Goal: Information Seeking & Learning: Learn about a topic

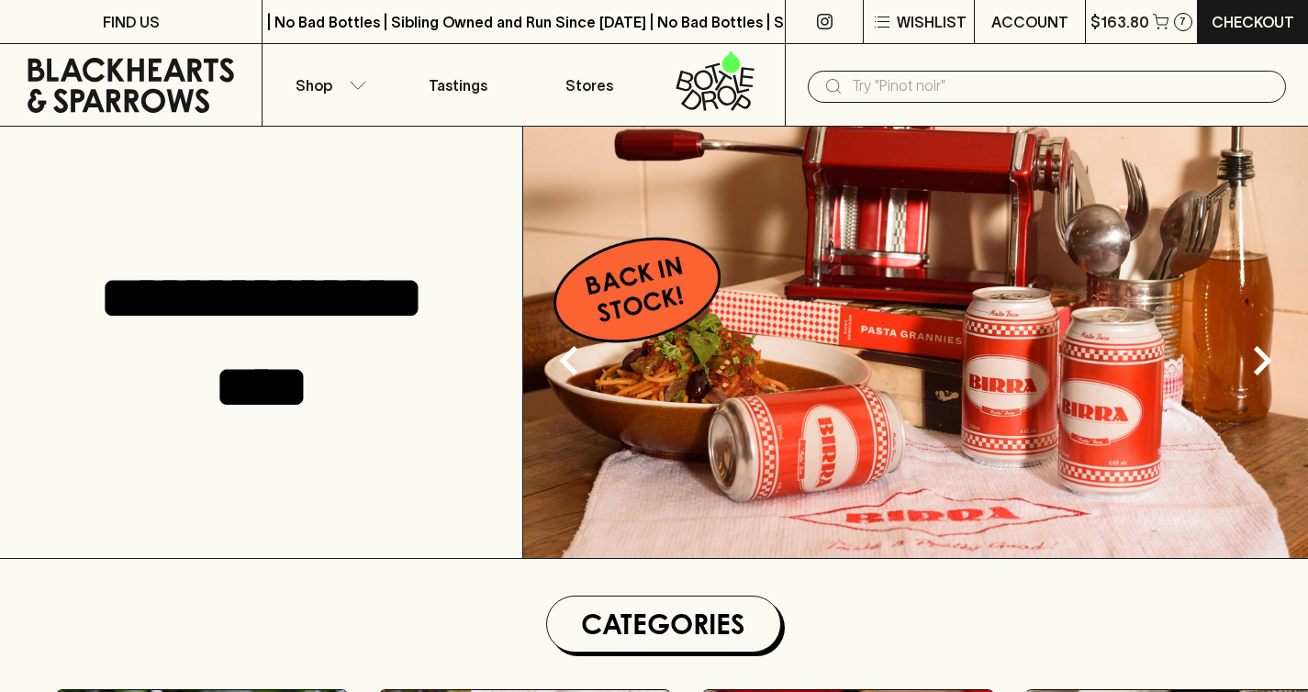
click at [1110, 91] on input "text" at bounding box center [1062, 86] width 420 height 29
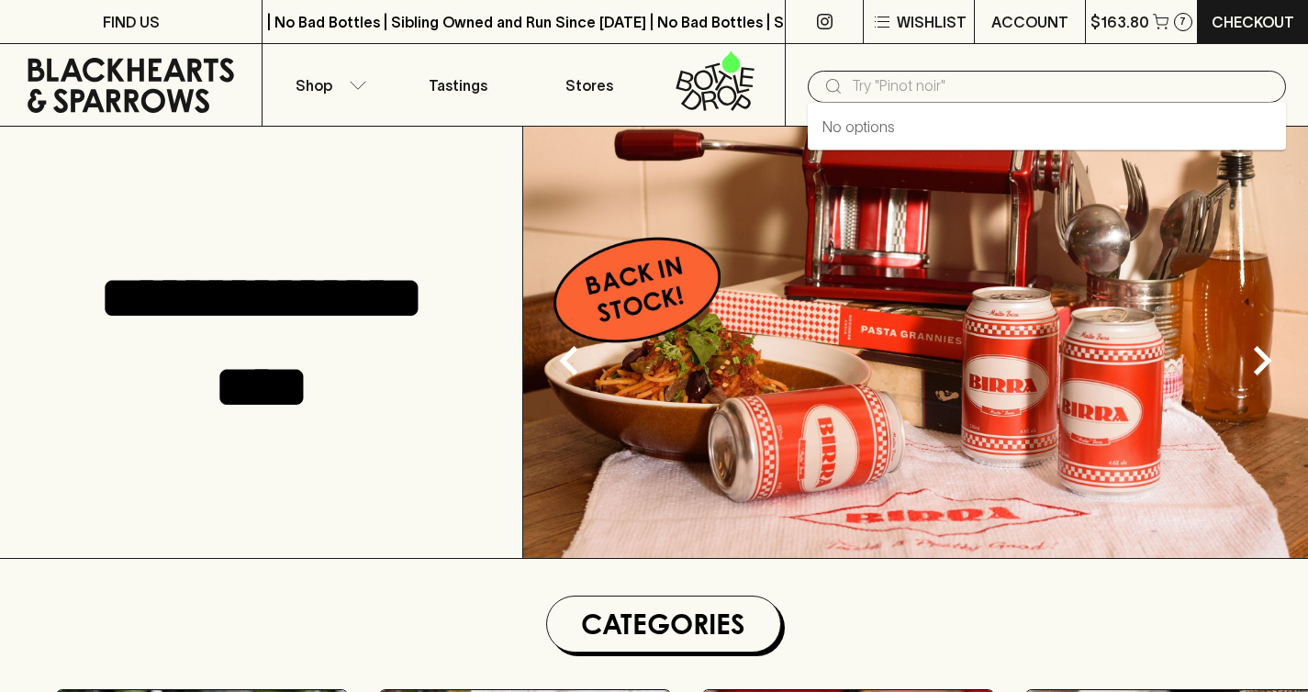
paste input "[PERSON_NAME] 11th House Sorella 2024"
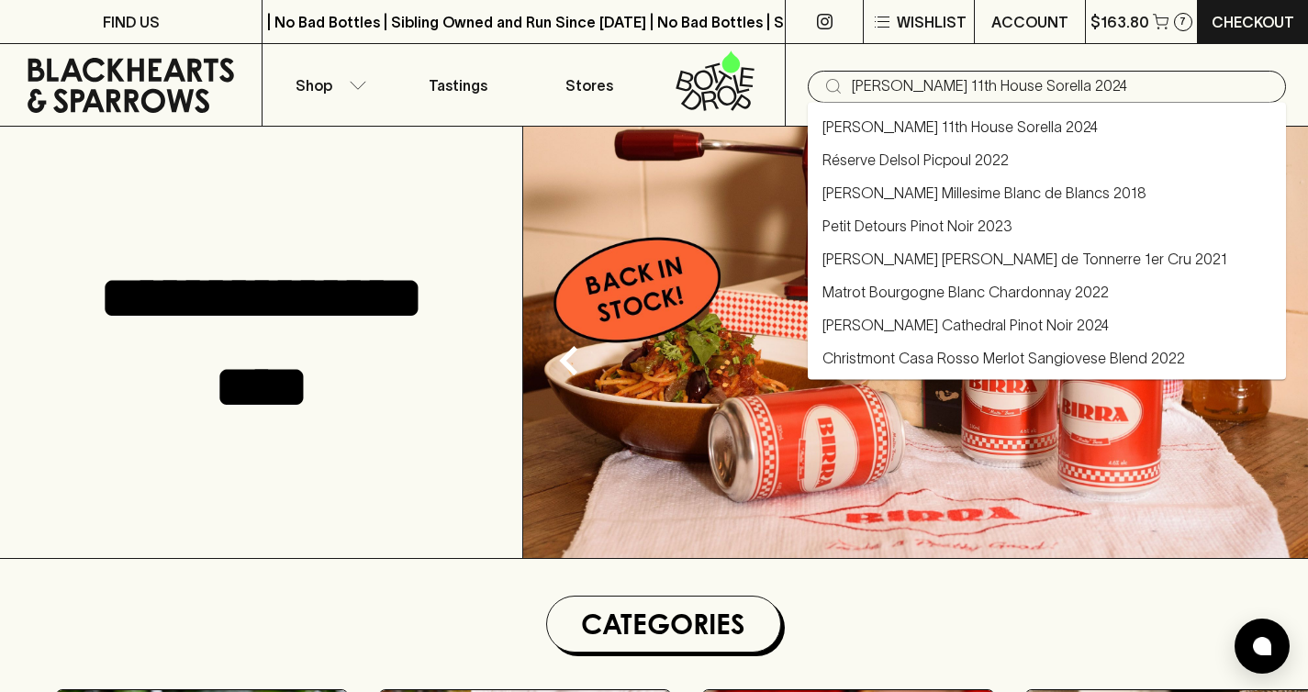
type input "[PERSON_NAME] 11th House Sorella 2024"
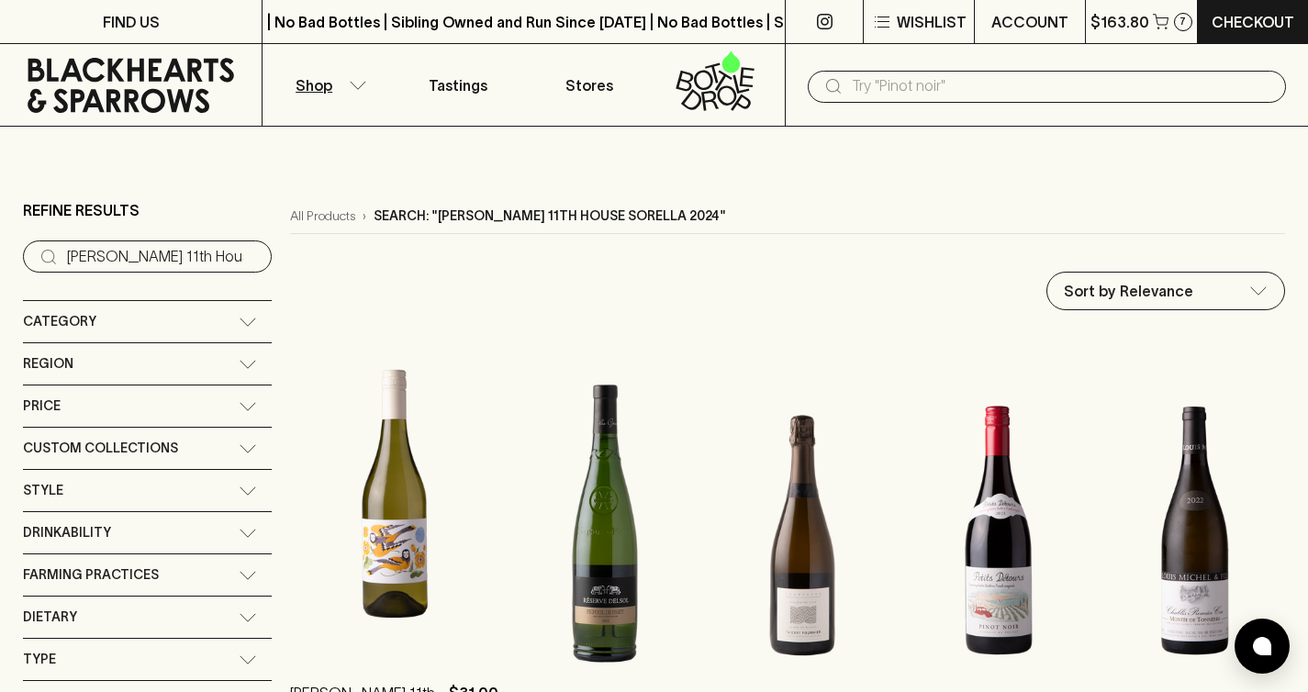
click at [387, 510] on img at bounding box center [394, 493] width 208 height 321
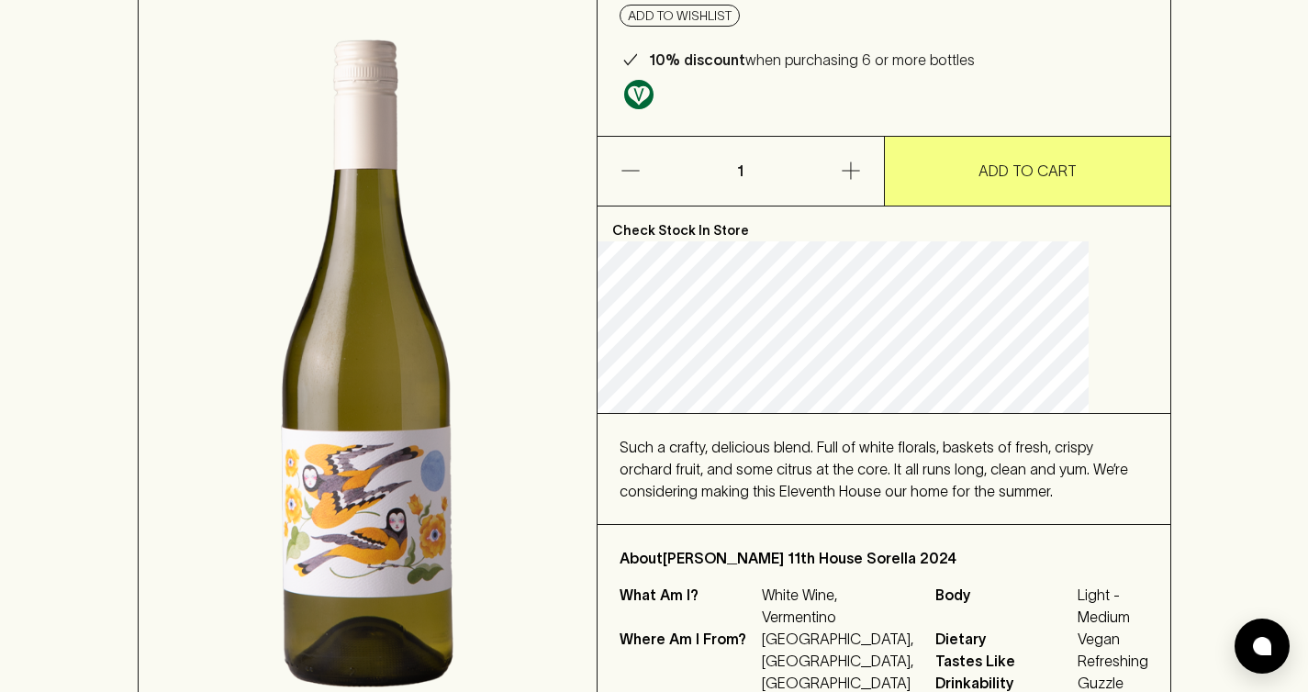
scroll to position [30, 0]
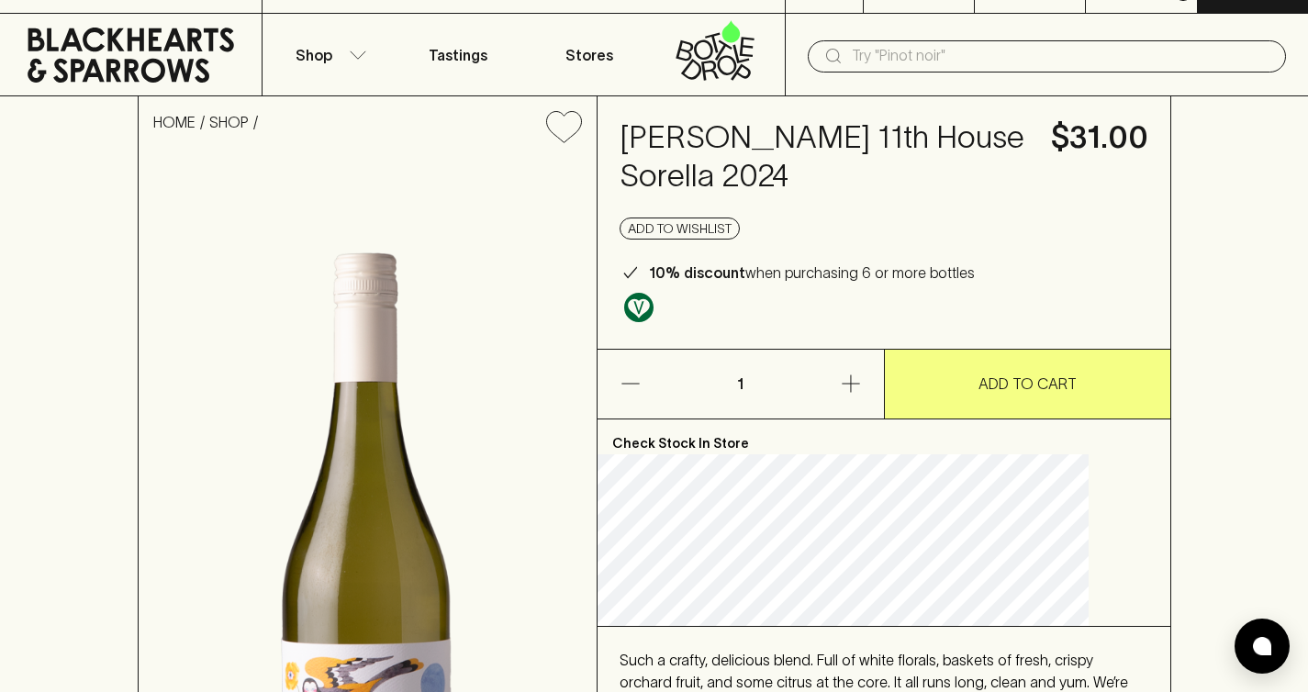
click at [833, 161] on h4 "[PERSON_NAME] 11th House Sorella 2024" at bounding box center [825, 156] width 410 height 77
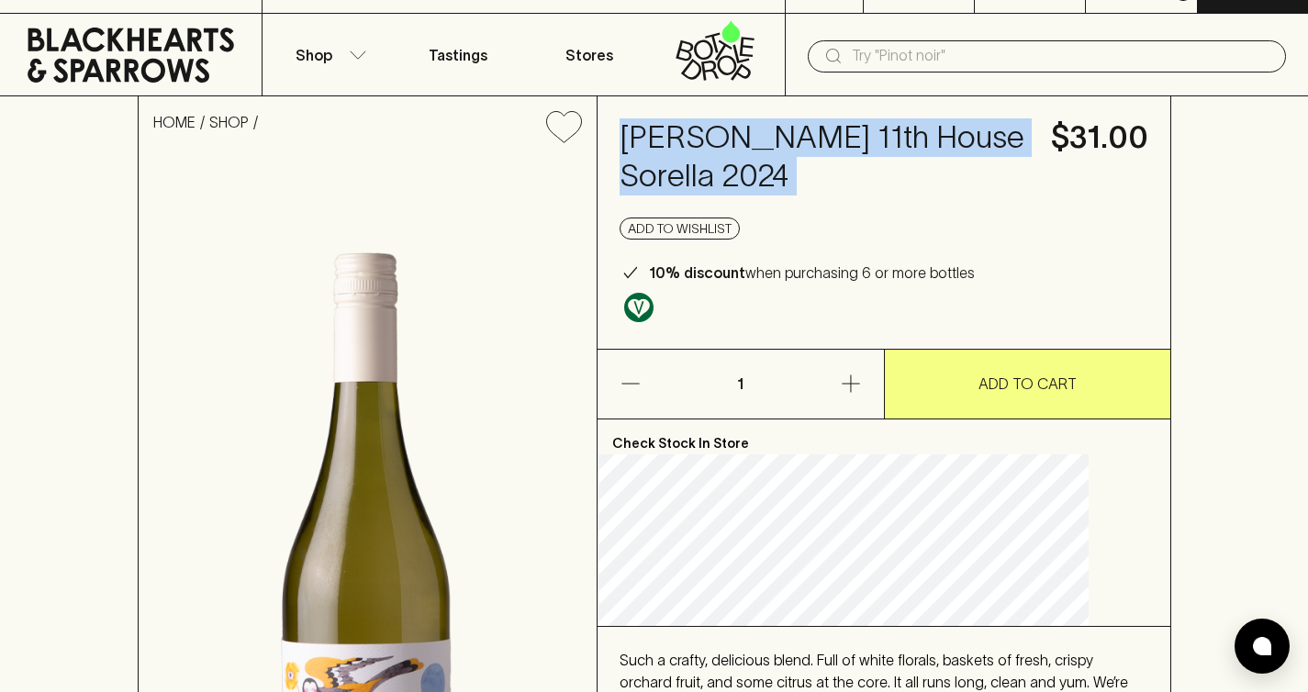
click at [833, 161] on h4 "[PERSON_NAME] 11th House Sorella 2024" at bounding box center [825, 156] width 410 height 77
copy h4 "[PERSON_NAME] 11th House Sorella 2024"
click at [866, 40] on div "​" at bounding box center [1047, 56] width 478 height 32
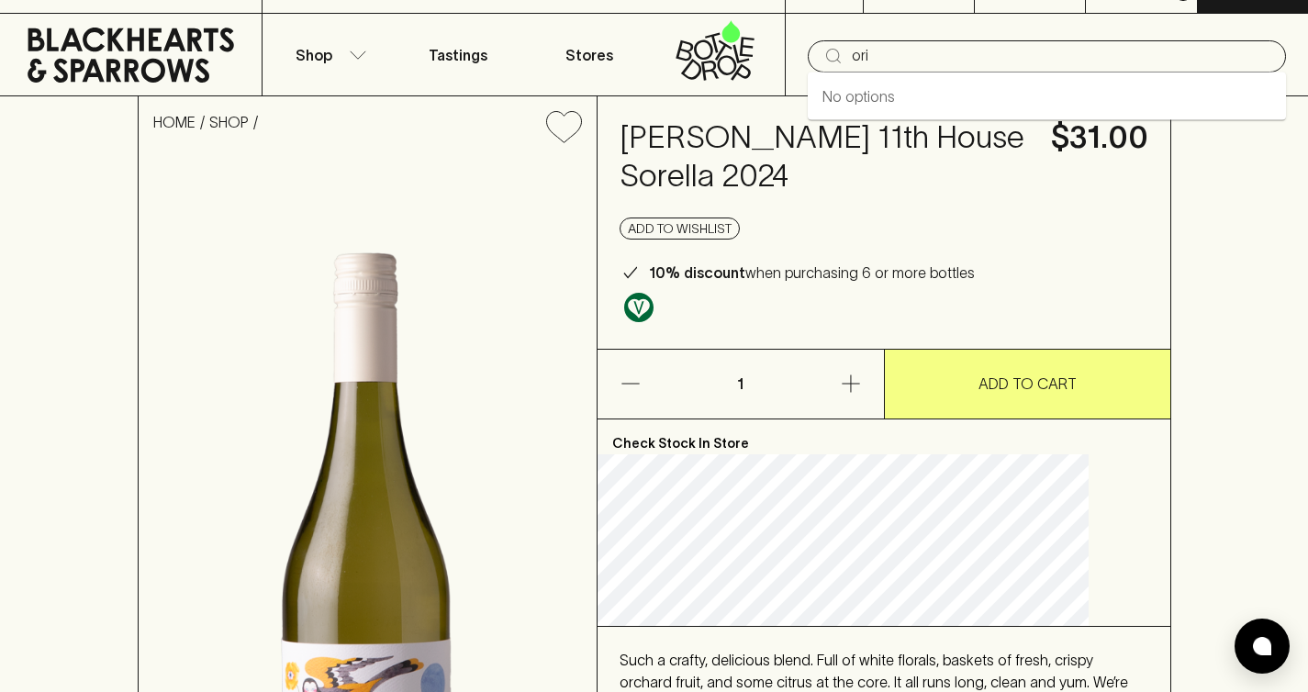
type input "ori"
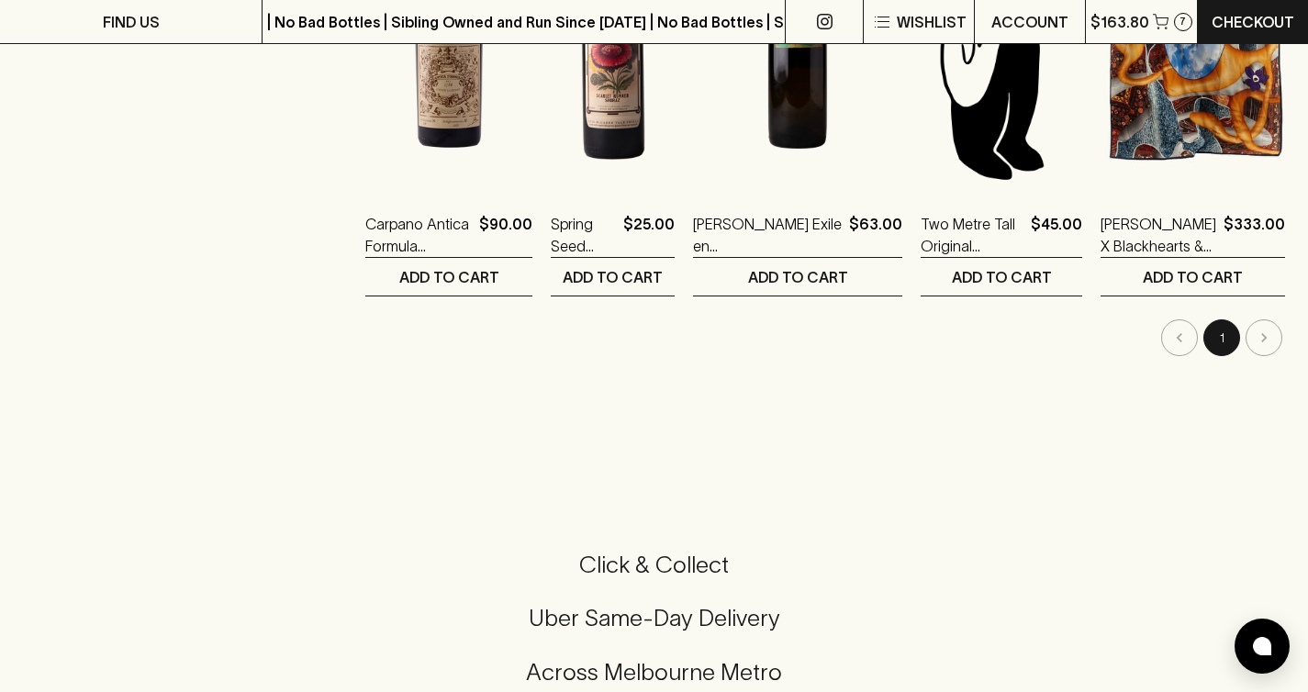
scroll to position [759, 0]
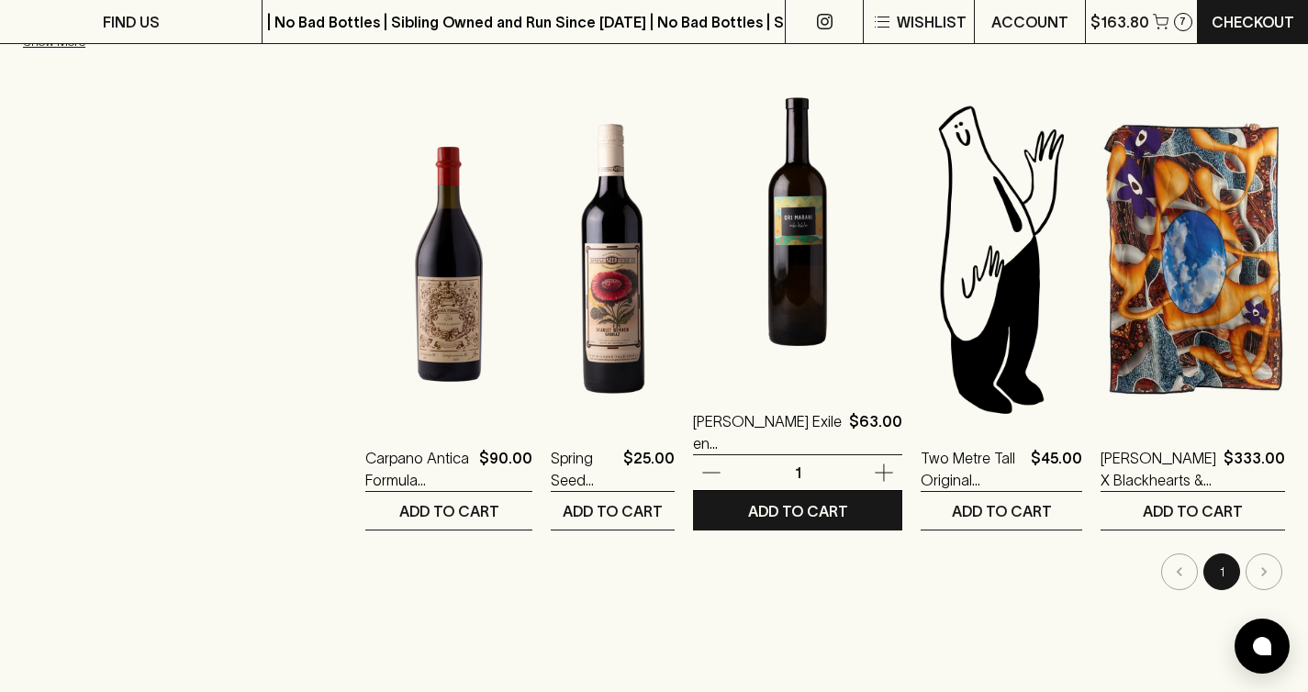
click at [769, 336] on img at bounding box center [797, 222] width 209 height 321
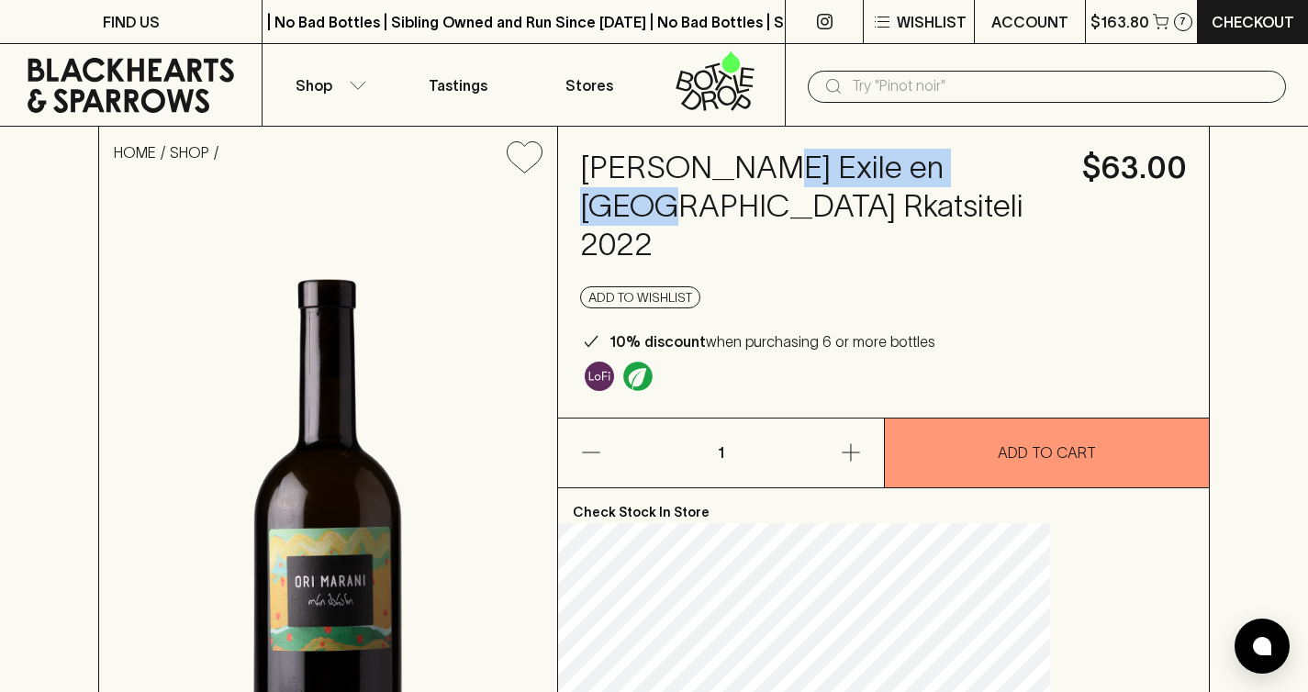
drag, startPoint x: 814, startPoint y: 166, endPoint x: 798, endPoint y: 196, distance: 34.1
click at [798, 196] on h4 "[PERSON_NAME] Exile en [GEOGRAPHIC_DATA] Rkatsiteli 2022" at bounding box center [820, 207] width 480 height 116
copy h4 "Exile en [GEOGRAPHIC_DATA]"
click at [845, 88] on div "​" at bounding box center [1047, 87] width 478 height 32
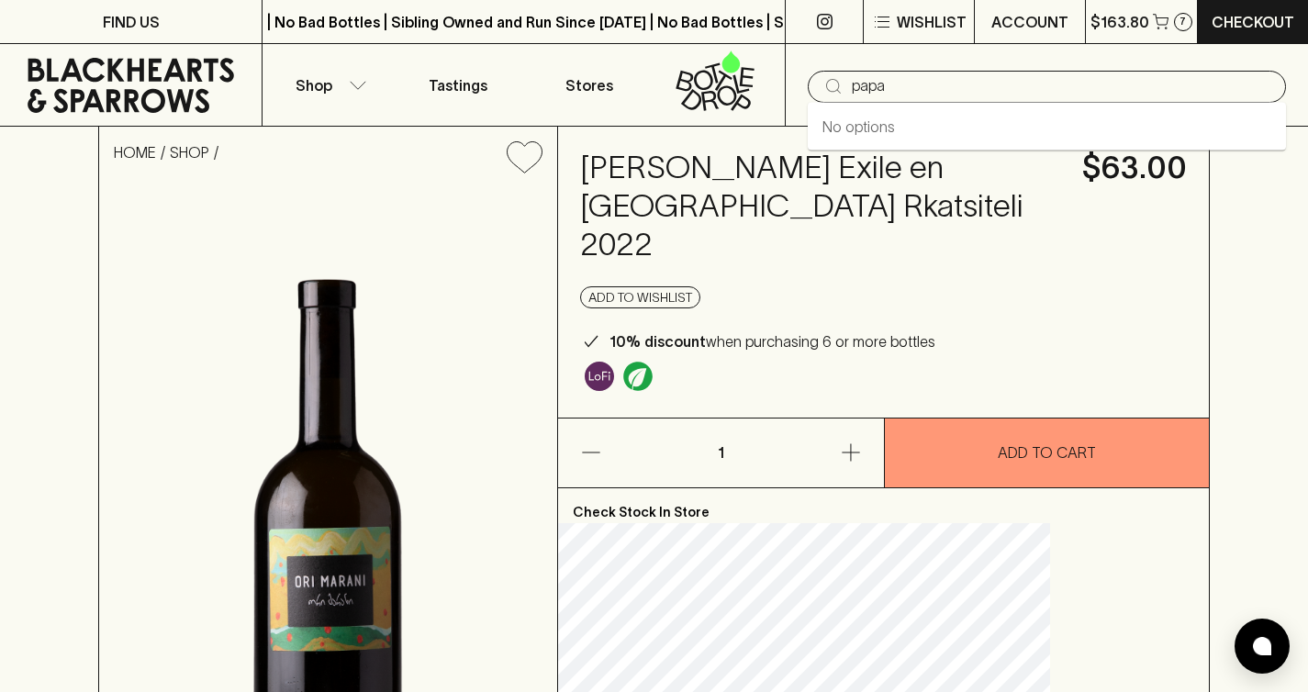
type input "papa"
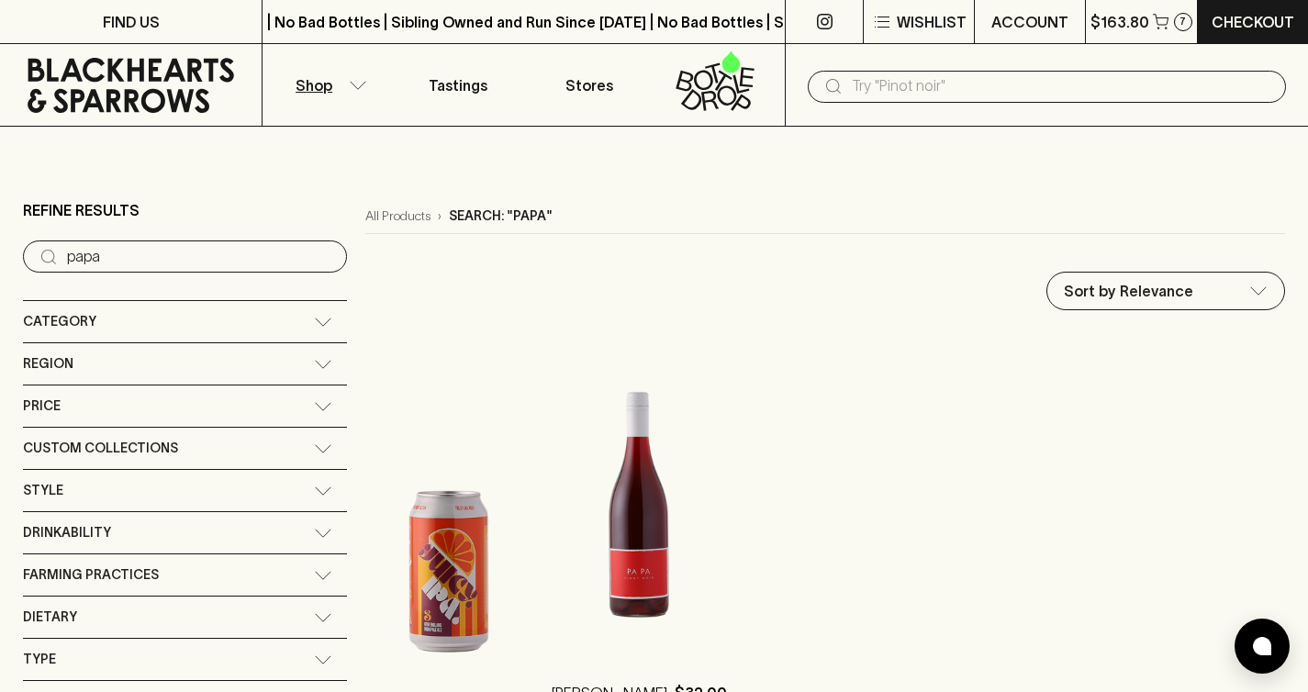
click at [552, 515] on img at bounding box center [639, 493] width 175 height 321
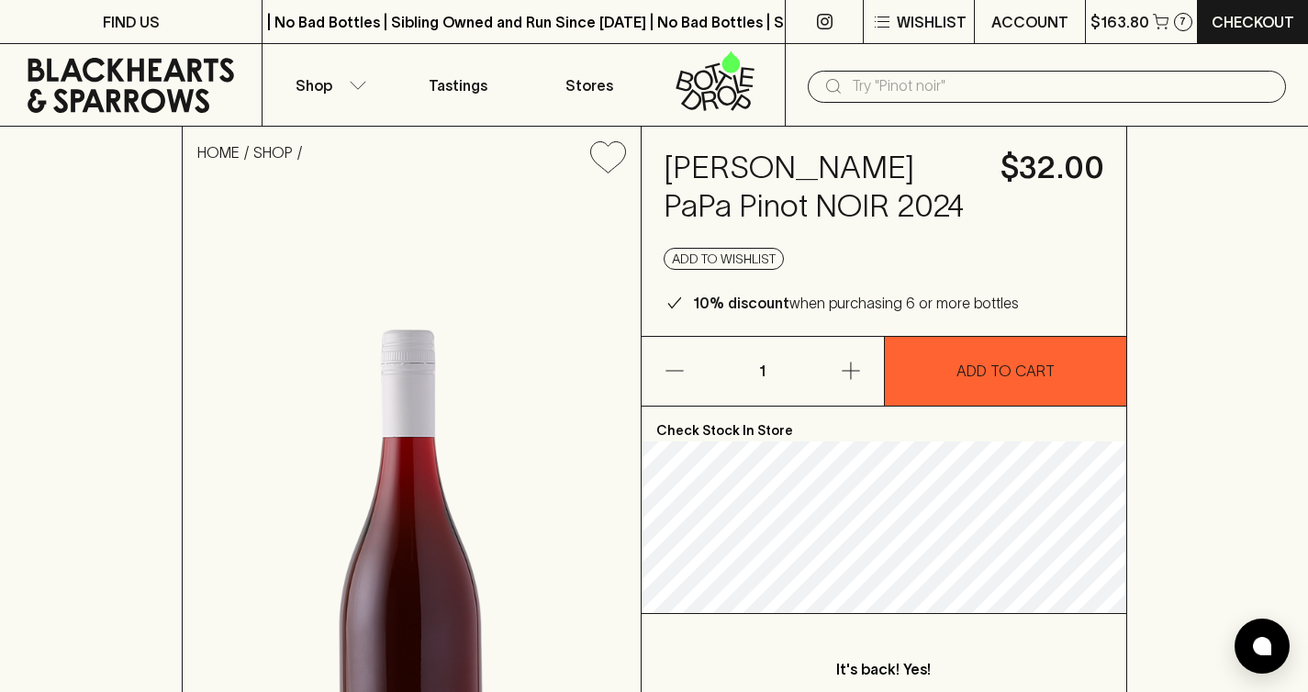
click at [870, 84] on input "text" at bounding box center [1062, 86] width 420 height 29
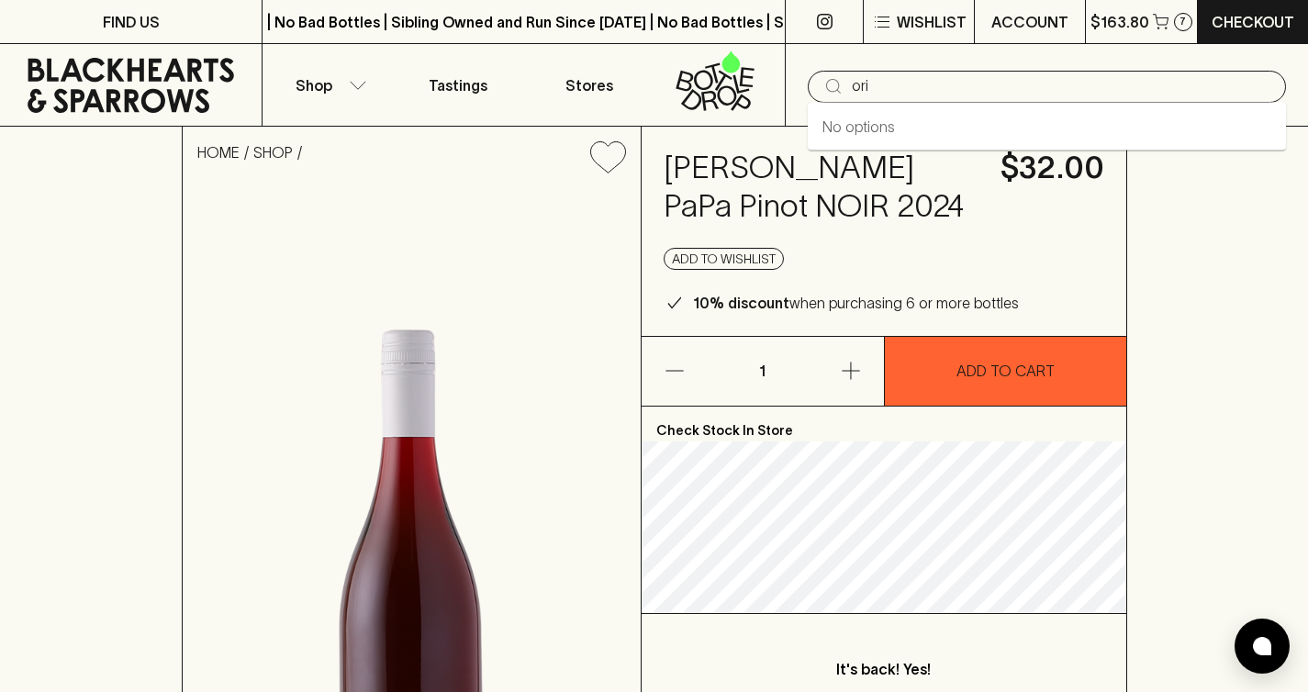
type input "ori"
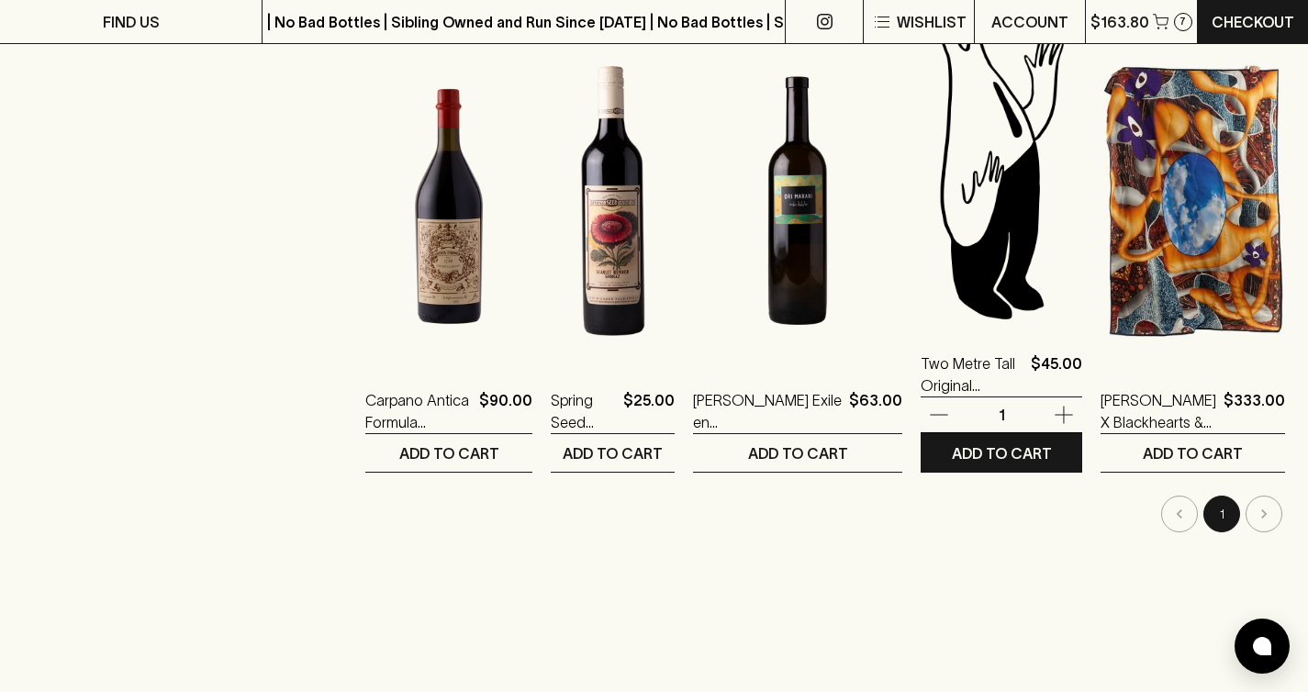
scroll to position [794, 0]
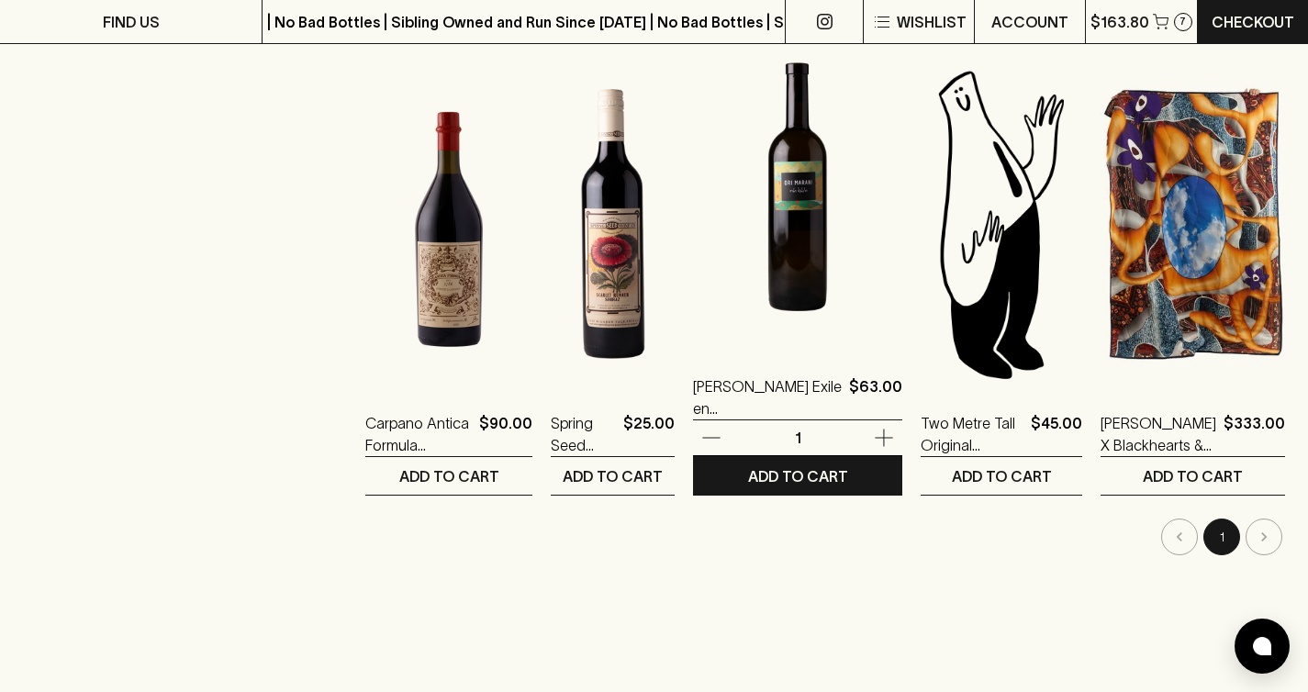
click at [756, 333] on img at bounding box center [797, 187] width 209 height 321
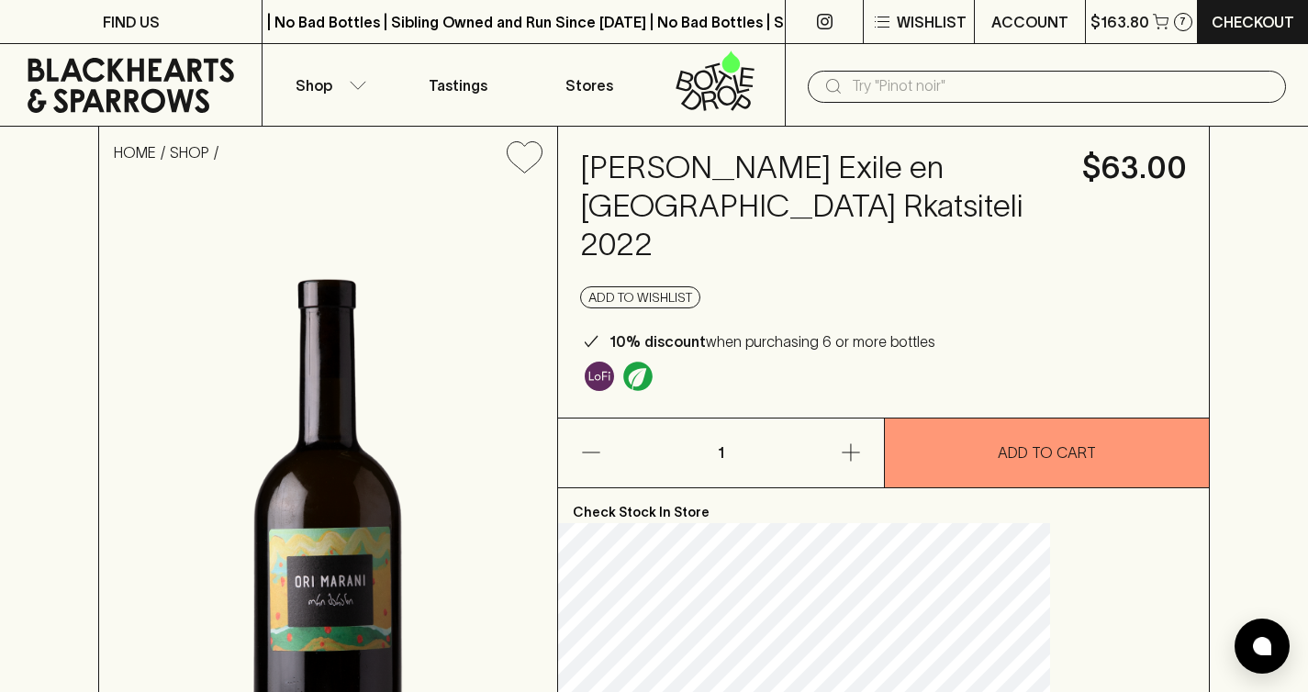
click at [902, 97] on input "text" at bounding box center [1062, 86] width 420 height 29
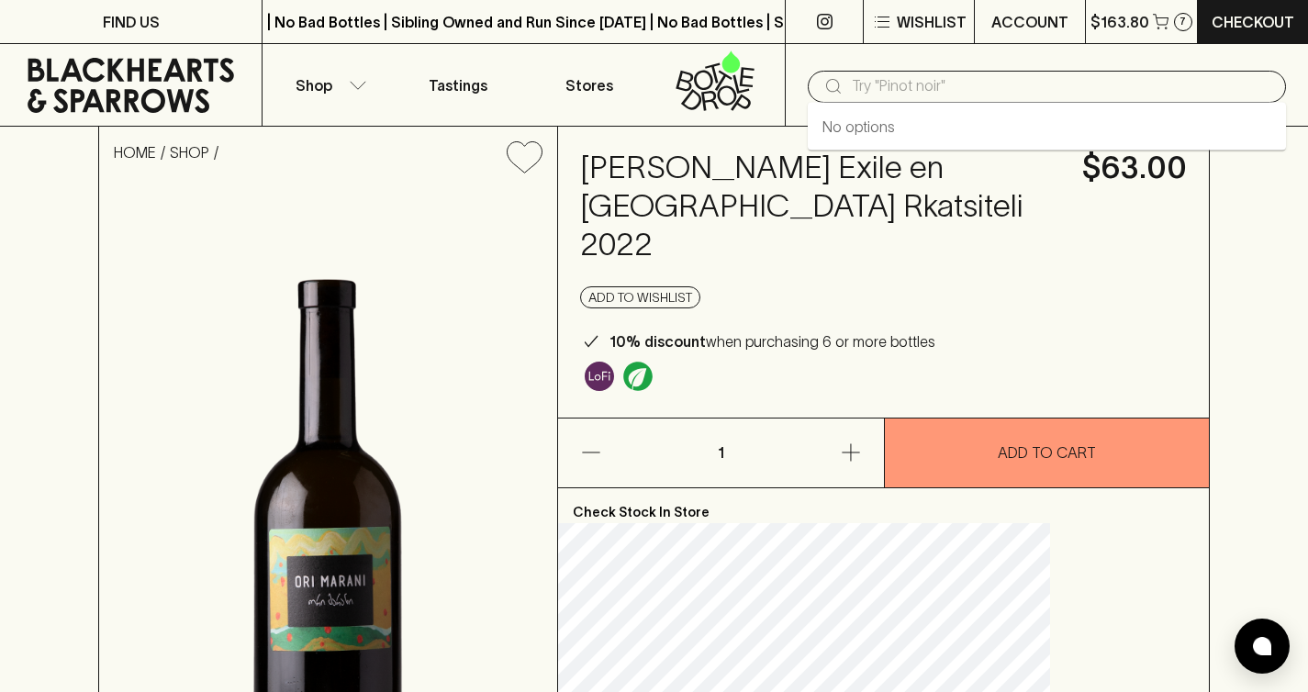
click at [902, 95] on input "text" at bounding box center [1062, 86] width 420 height 29
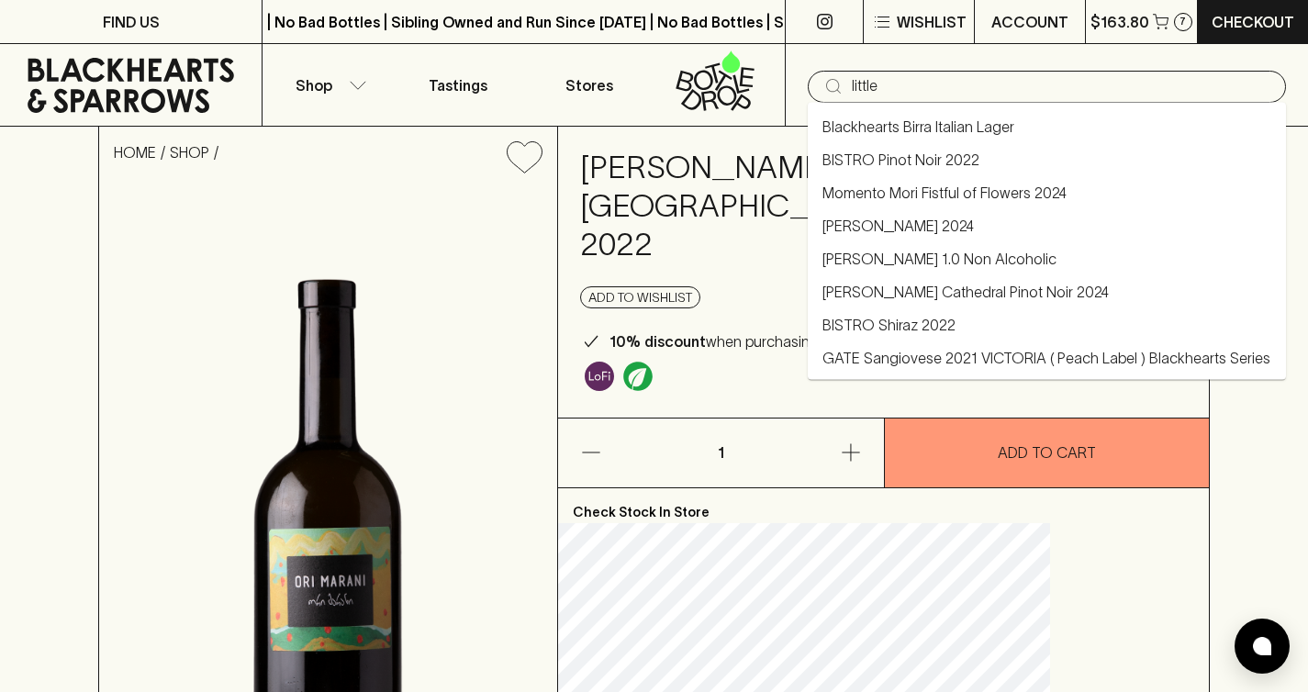
type input "little"
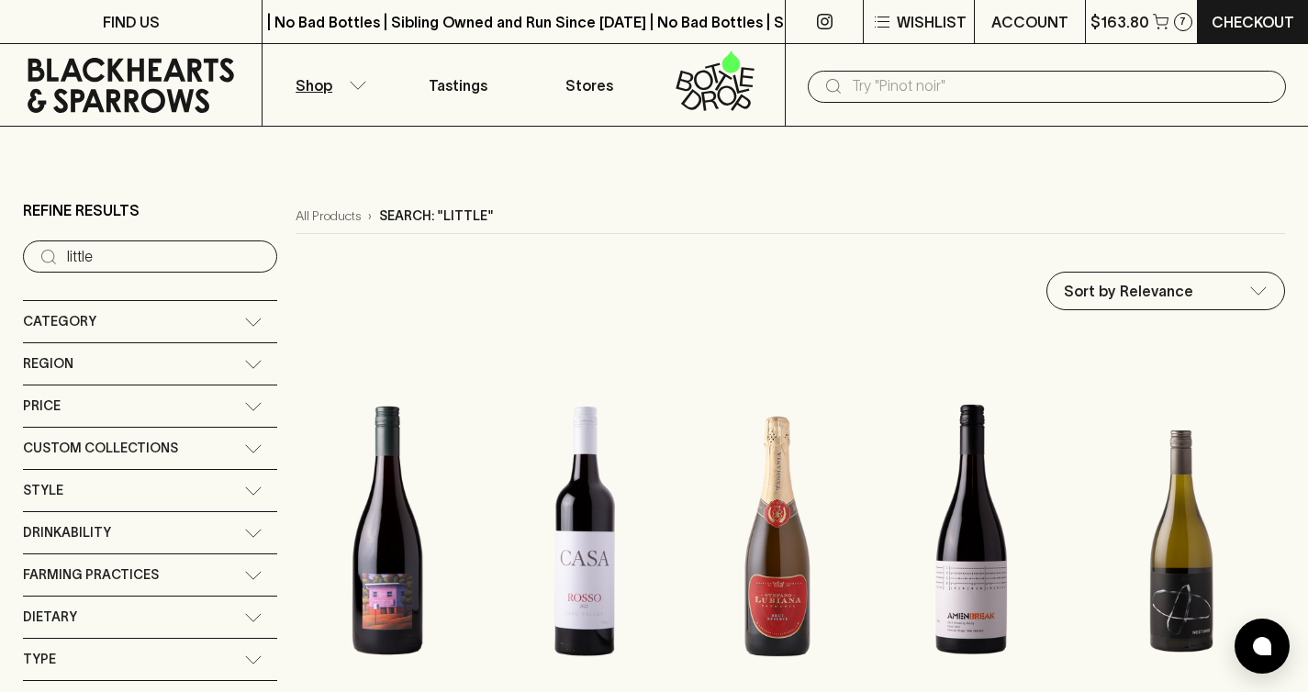
click at [1018, 83] on input "text" at bounding box center [1062, 86] width 420 height 29
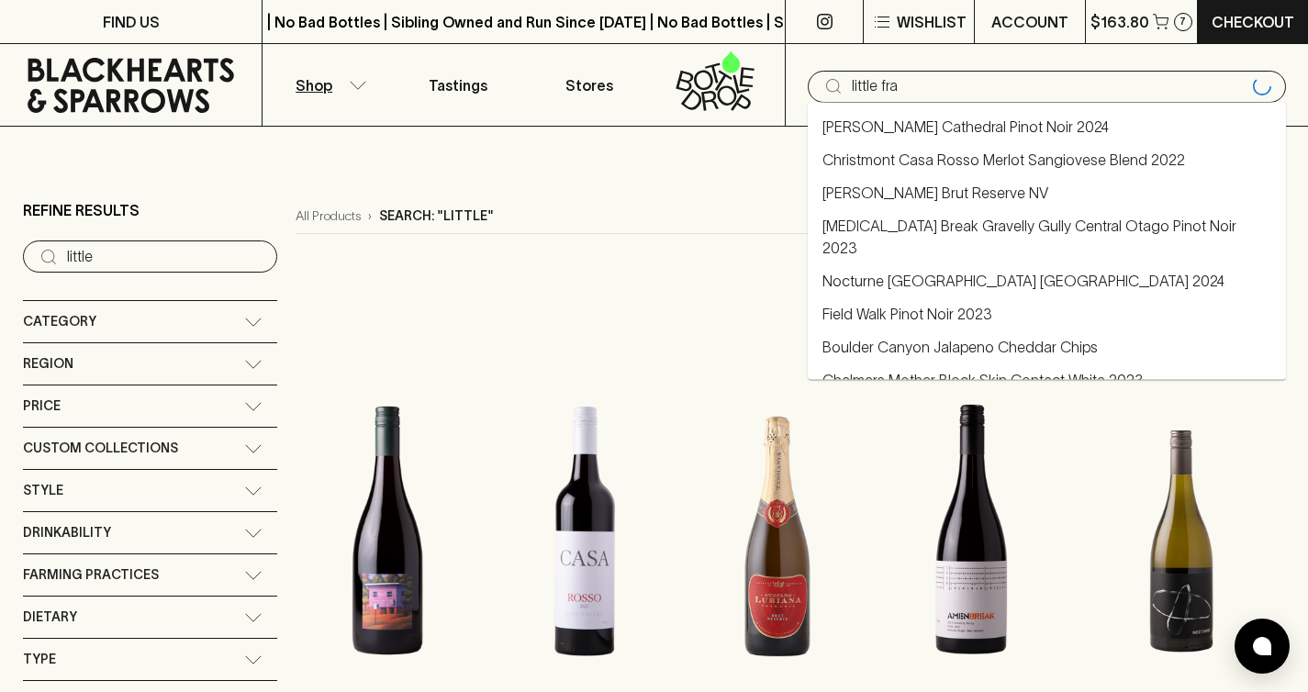
type input "little fra"
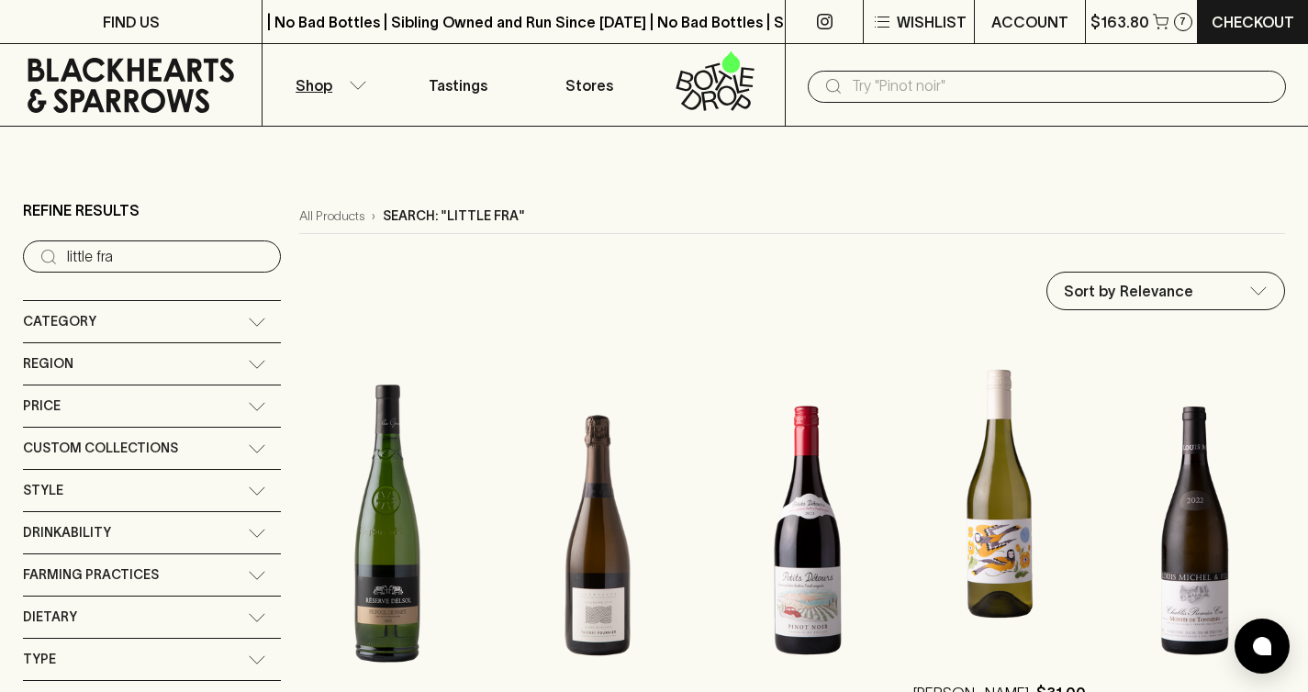
click at [992, 533] on img at bounding box center [1000, 493] width 173 height 321
